Goal: Information Seeking & Learning: Learn about a topic

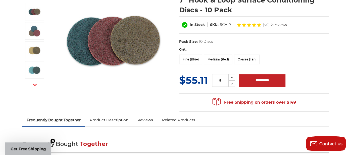
scroll to position [78, 0]
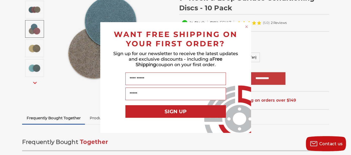
click at [246, 28] on circle "Close dialog" at bounding box center [246, 26] width 5 height 5
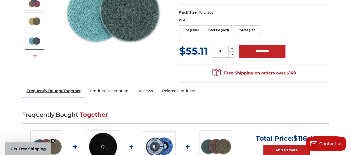
scroll to position [103, 0]
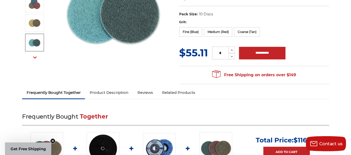
click at [112, 91] on link "Product Description" at bounding box center [109, 92] width 48 height 11
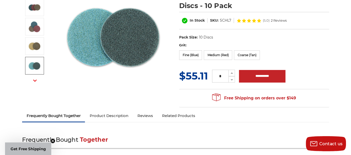
scroll to position [0, 0]
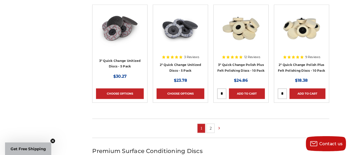
scroll to position [324, 0]
click at [212, 128] on link "2" at bounding box center [211, 128] width 8 height 9
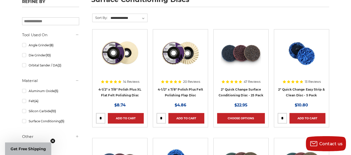
scroll to position [83, 0]
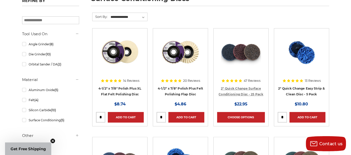
click at [240, 88] on link "2" Quick Change Surface Conditioning Disc - 25 Pack" at bounding box center [241, 91] width 45 height 10
